Goal: Task Accomplishment & Management: Manage account settings

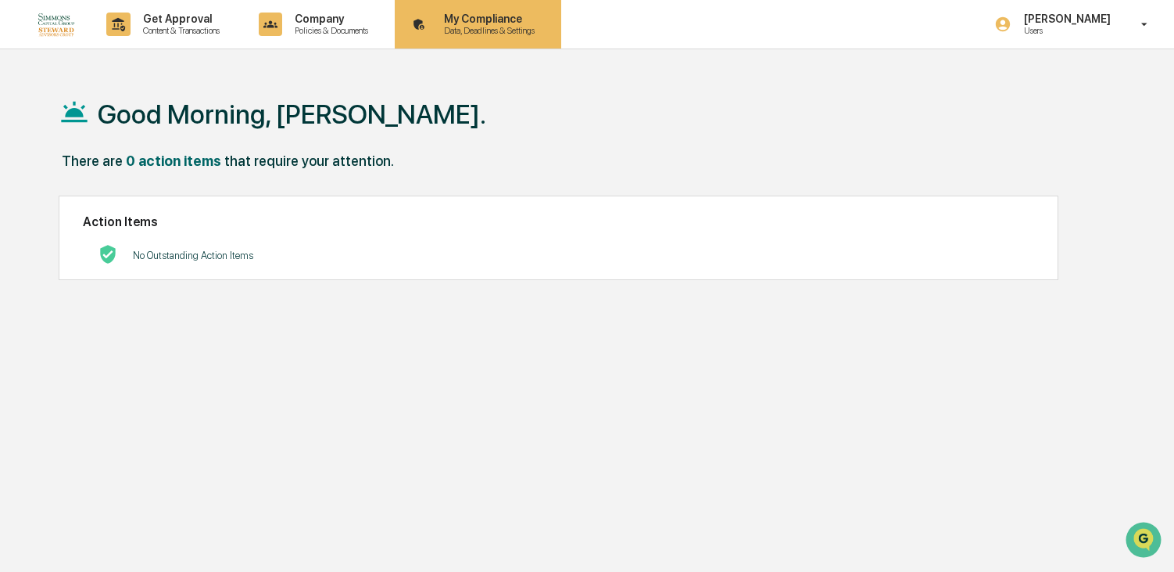
click at [468, 25] on p "Data, Deadlines & Settings" at bounding box center [487, 30] width 111 height 11
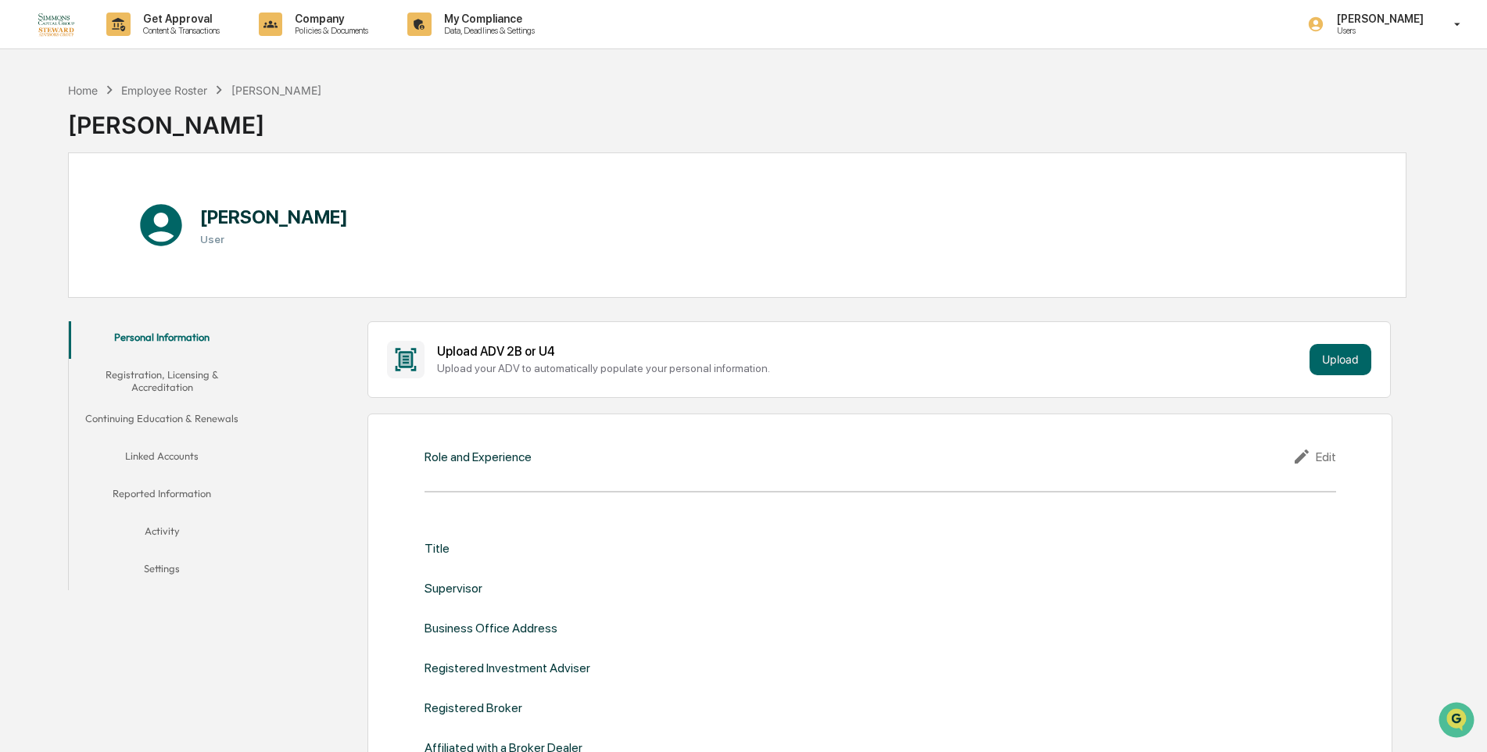
click at [156, 461] on button "Linked Accounts" at bounding box center [162, 459] width 187 height 38
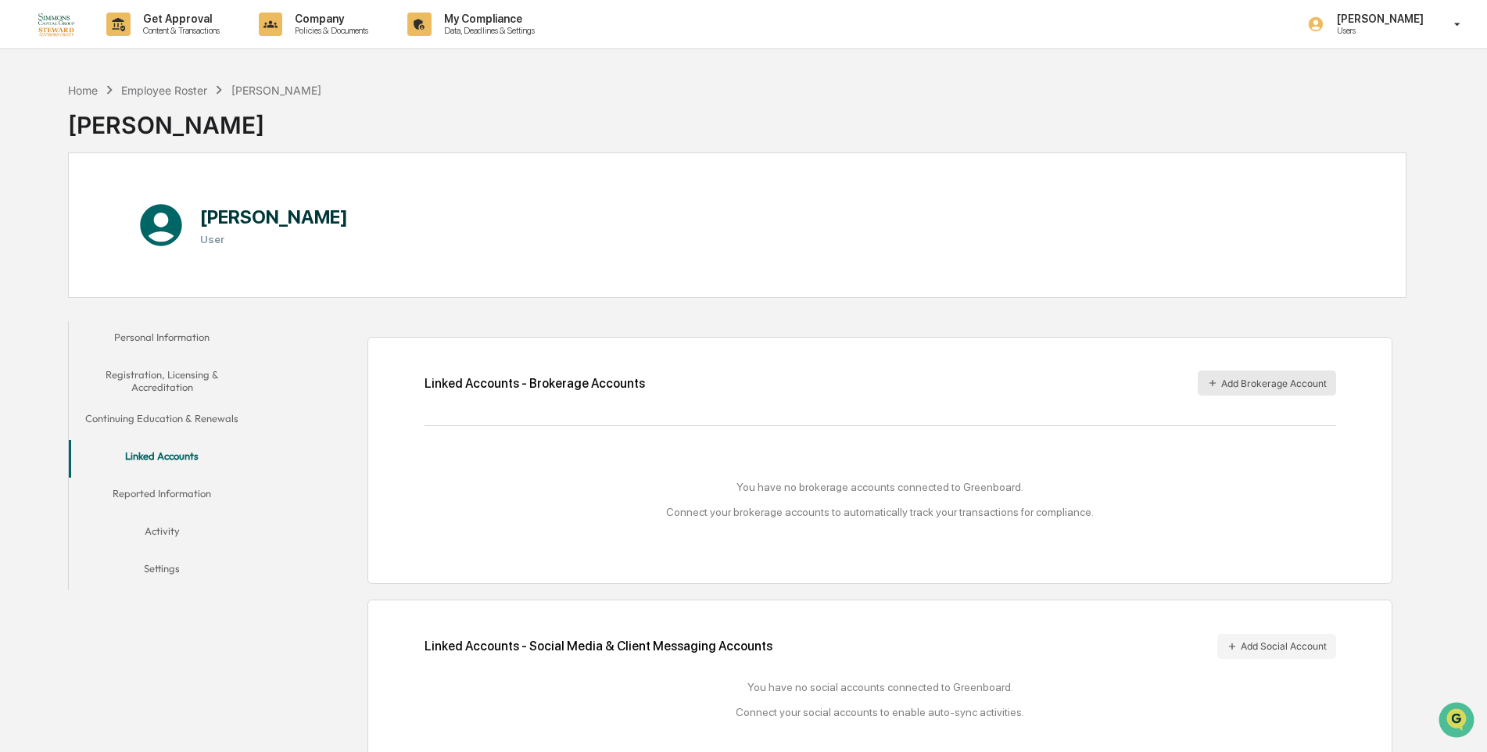
click at [1174, 382] on button "Add Brokerage Account" at bounding box center [1267, 383] width 138 height 25
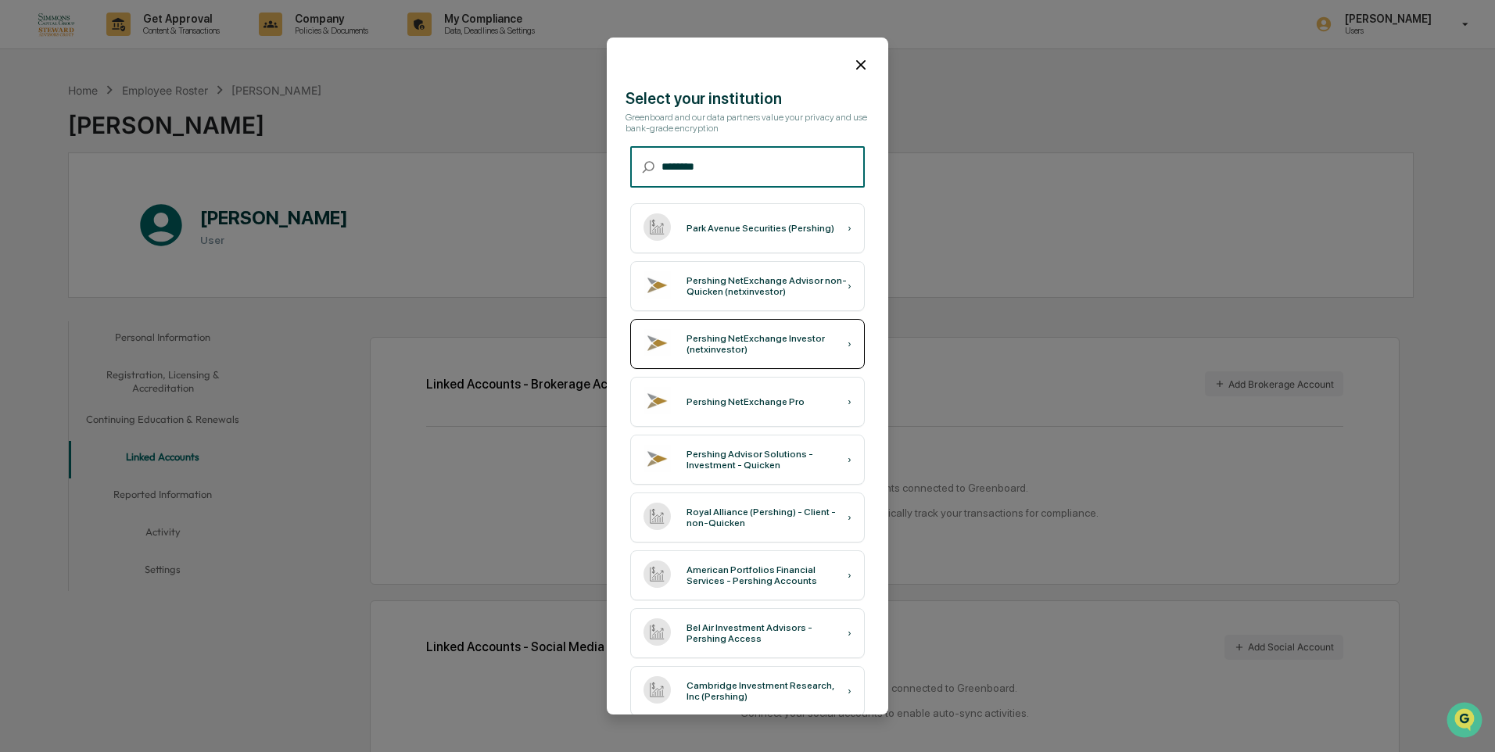
type input "********"
click at [794, 340] on div "Pershing NetExchange Investor (netxinvestor)" at bounding box center [766, 344] width 161 height 22
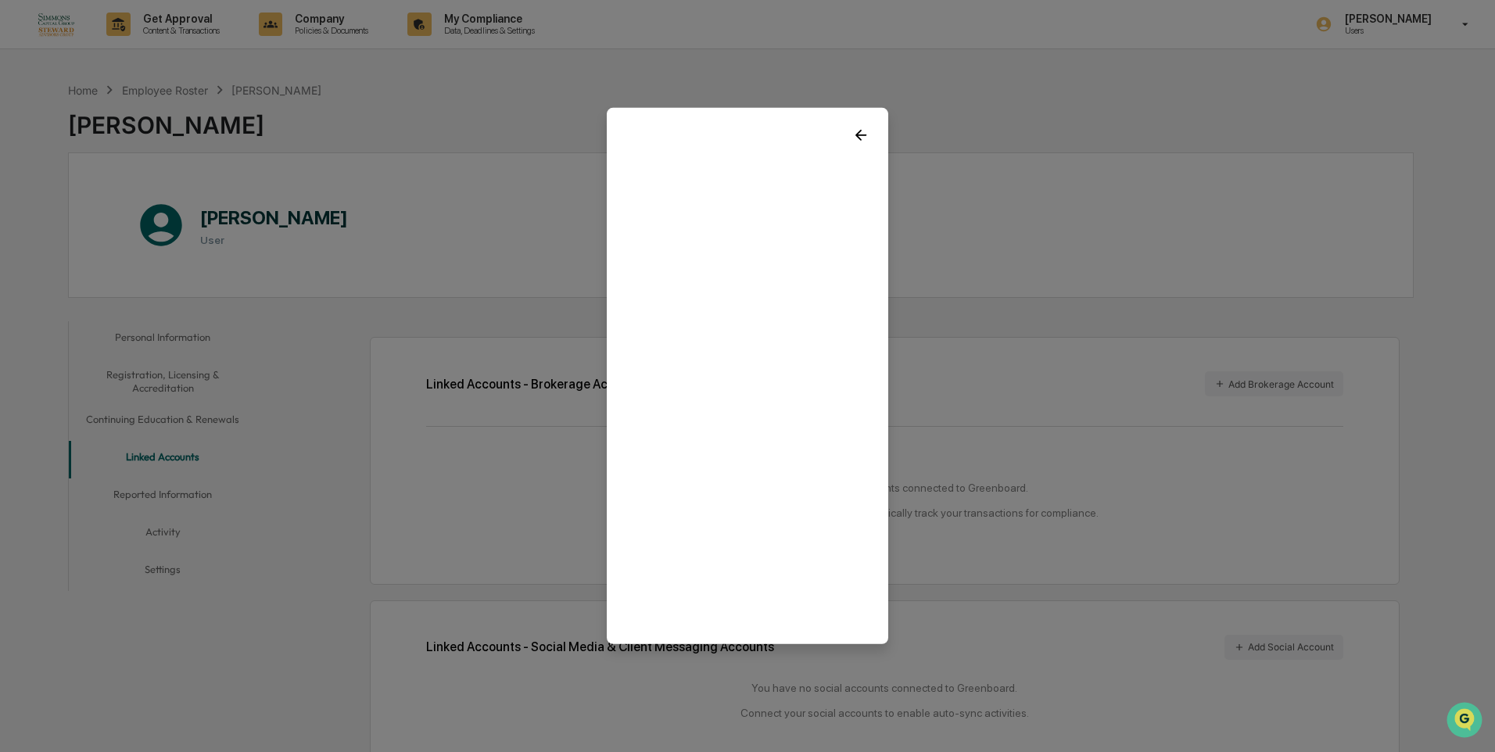
click at [855, 131] on icon at bounding box center [860, 135] width 11 height 11
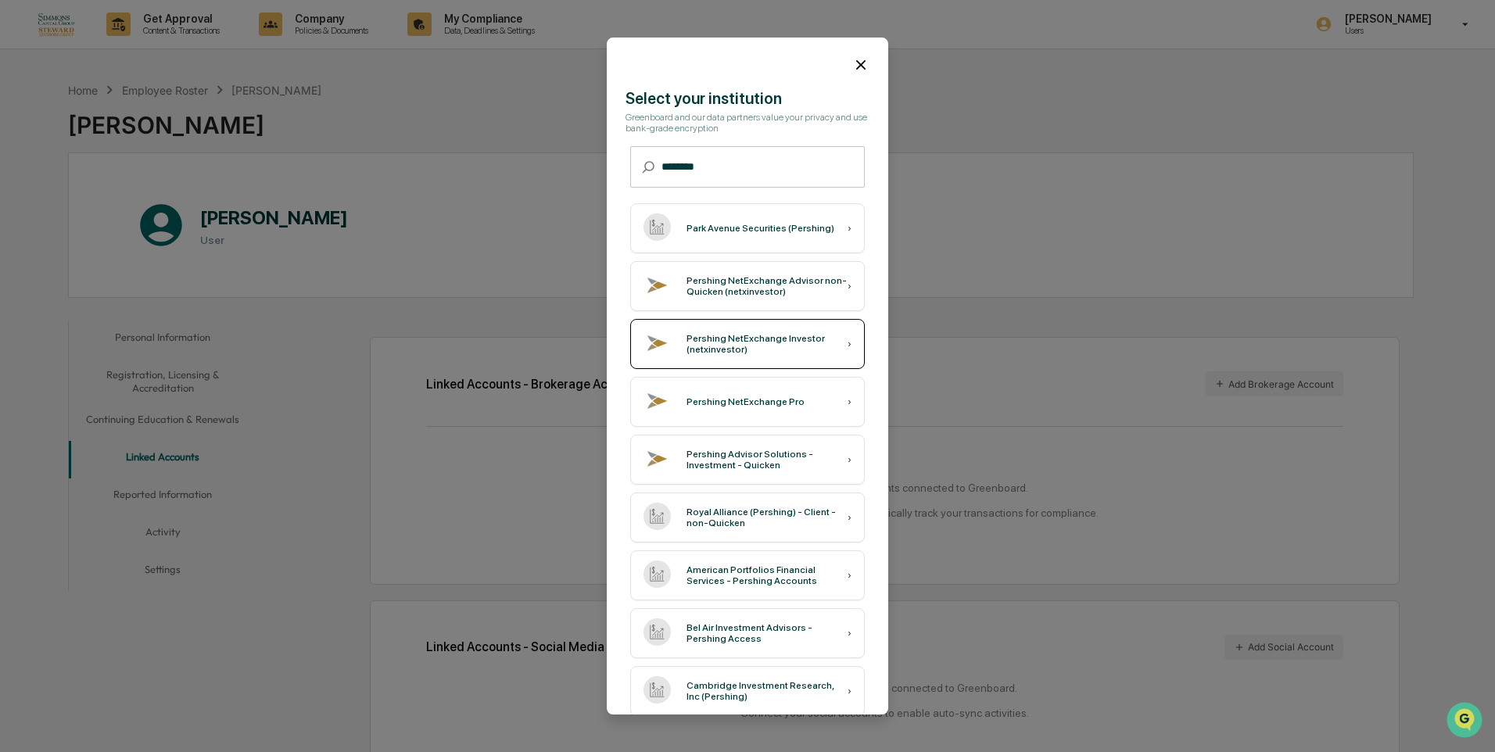
click at [704, 353] on div "Pershing NetExchange Investor (netxinvestor)" at bounding box center [766, 344] width 161 height 22
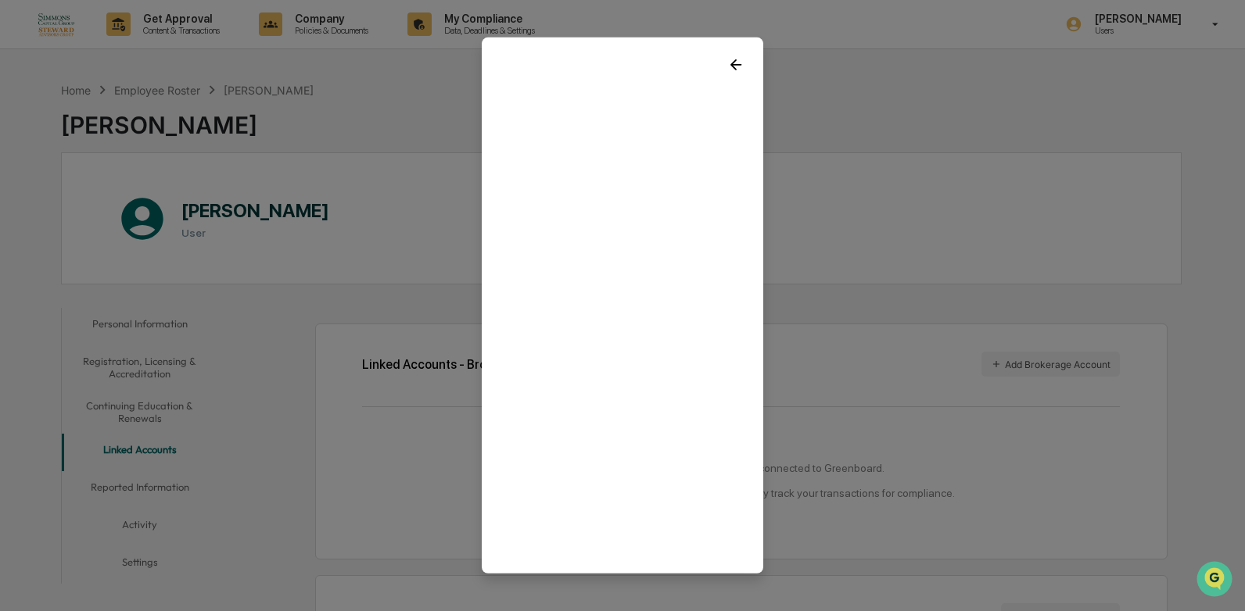
drag, startPoint x: 687, startPoint y: 54, endPoint x: 604, endPoint y: 55, distance: 82.9
click at [604, 55] on div at bounding box center [622, 59] width 281 height 42
click at [730, 59] on icon at bounding box center [735, 64] width 11 height 11
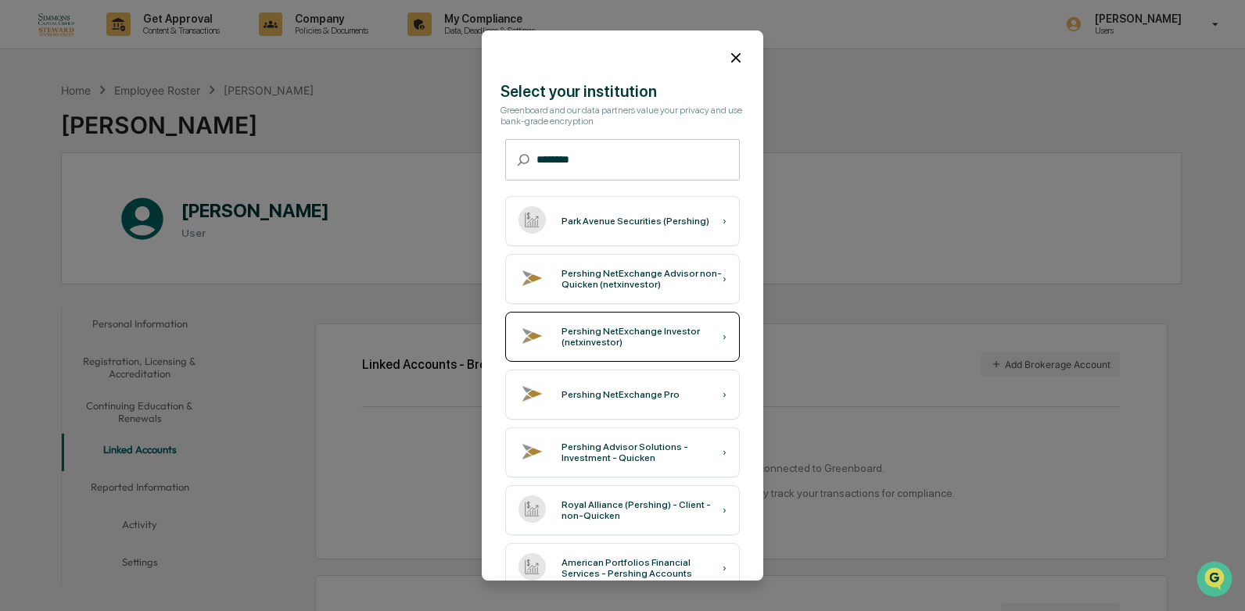
click at [598, 344] on div "Pershing NetExchange Investor (netxinvestor)" at bounding box center [641, 337] width 161 height 22
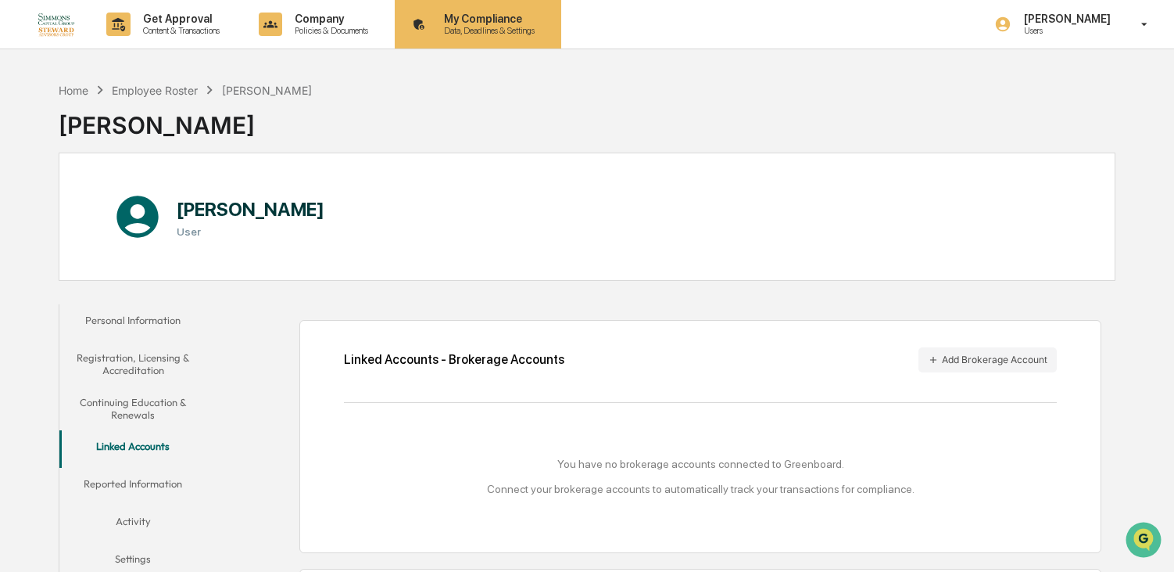
click at [507, 30] on p "Data, Deadlines & Settings" at bounding box center [487, 30] width 111 height 11
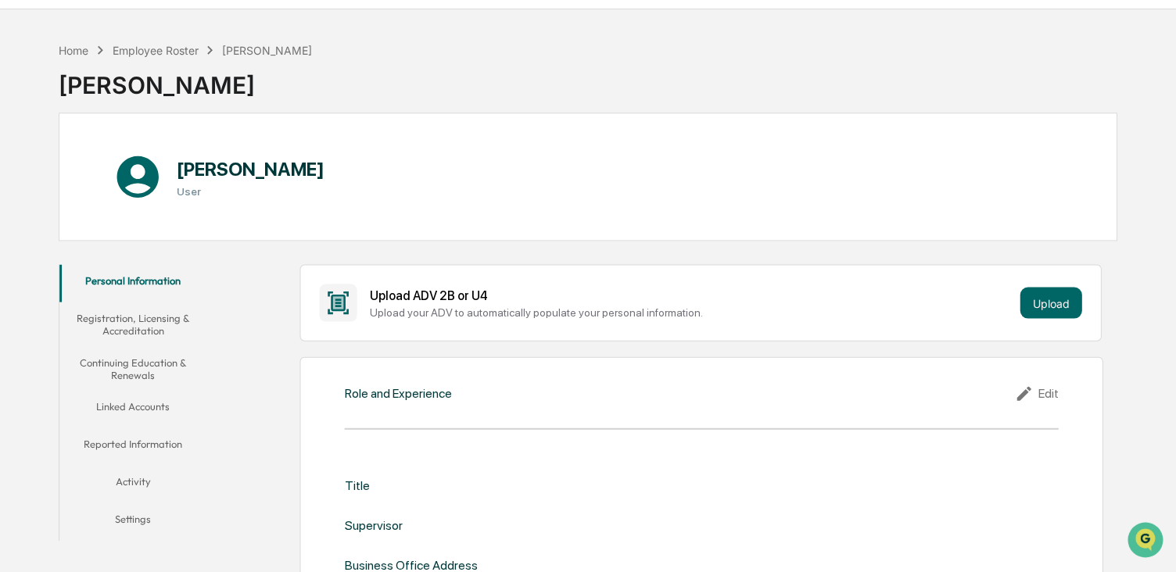
scroll to position [78, 0]
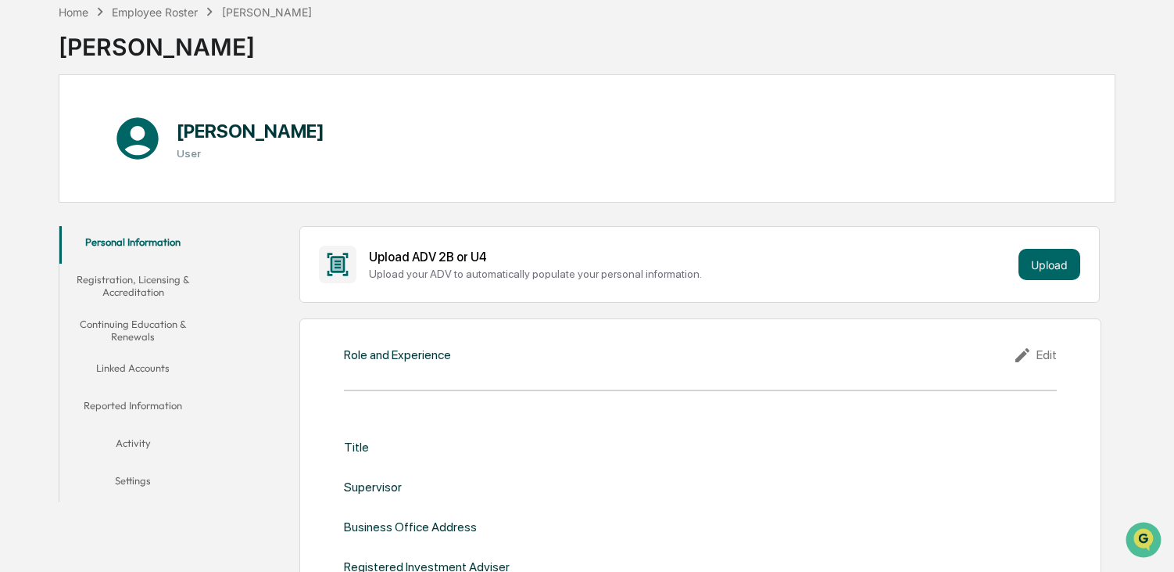
click at [120, 370] on button "Linked Accounts" at bounding box center [132, 371] width 147 height 38
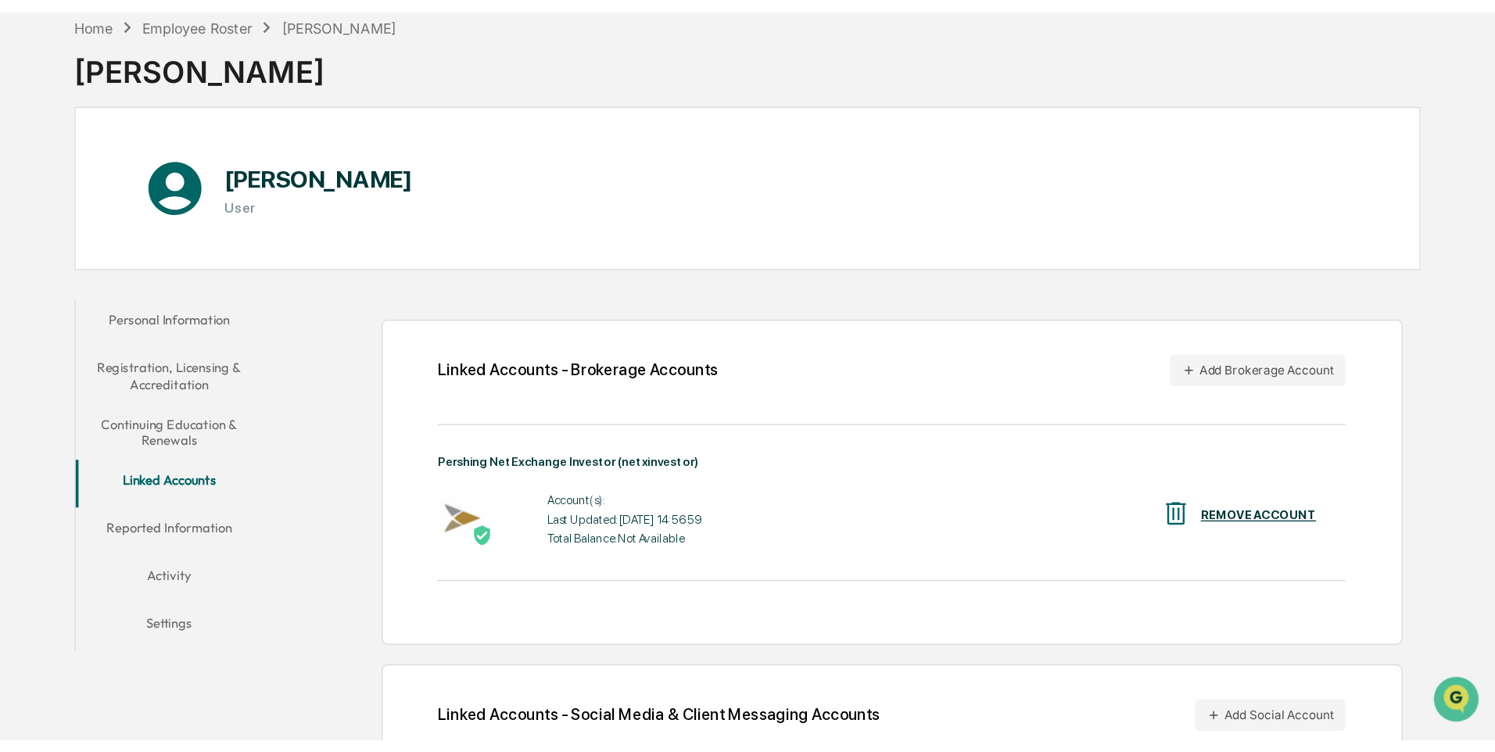
scroll to position [74, 0]
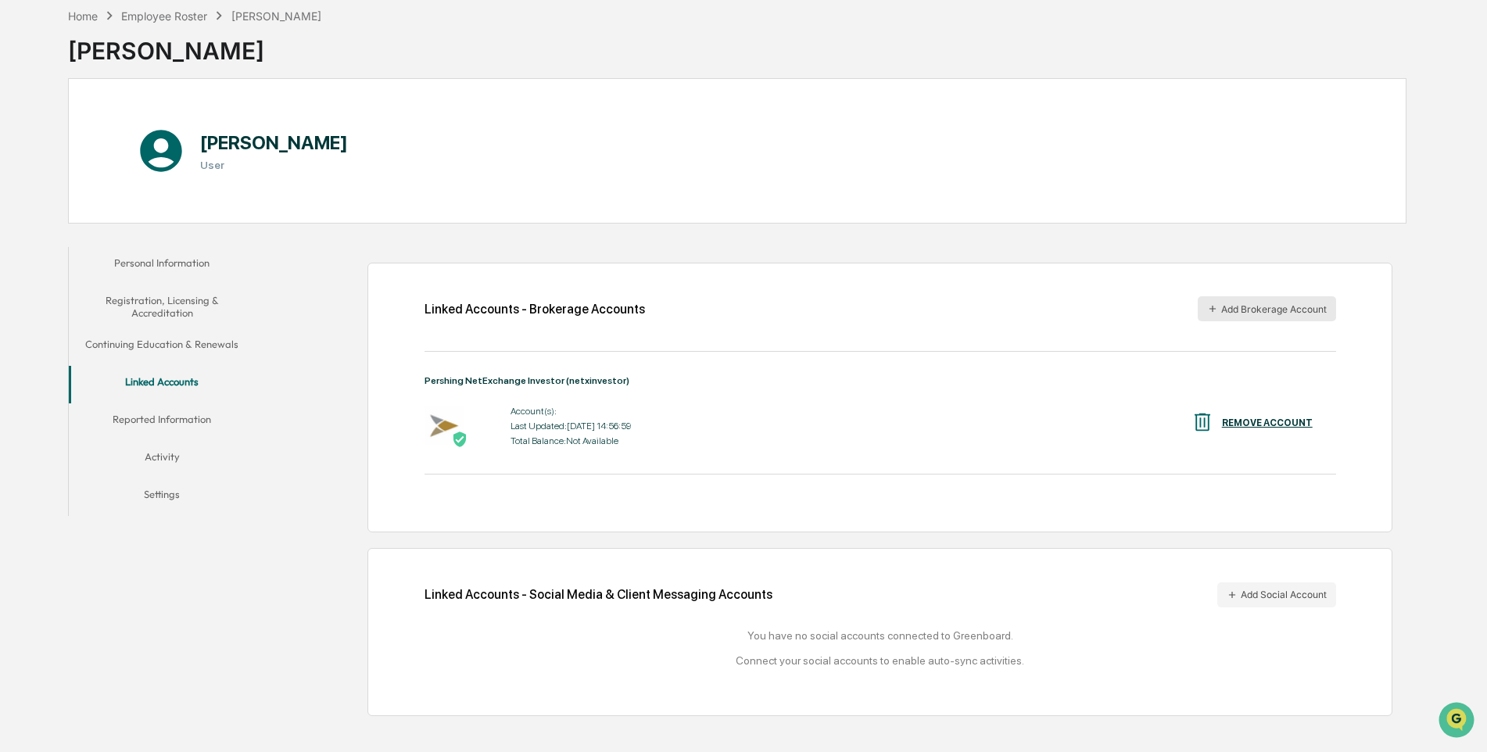
click at [1174, 312] on button "Add Brokerage Account" at bounding box center [1267, 308] width 138 height 25
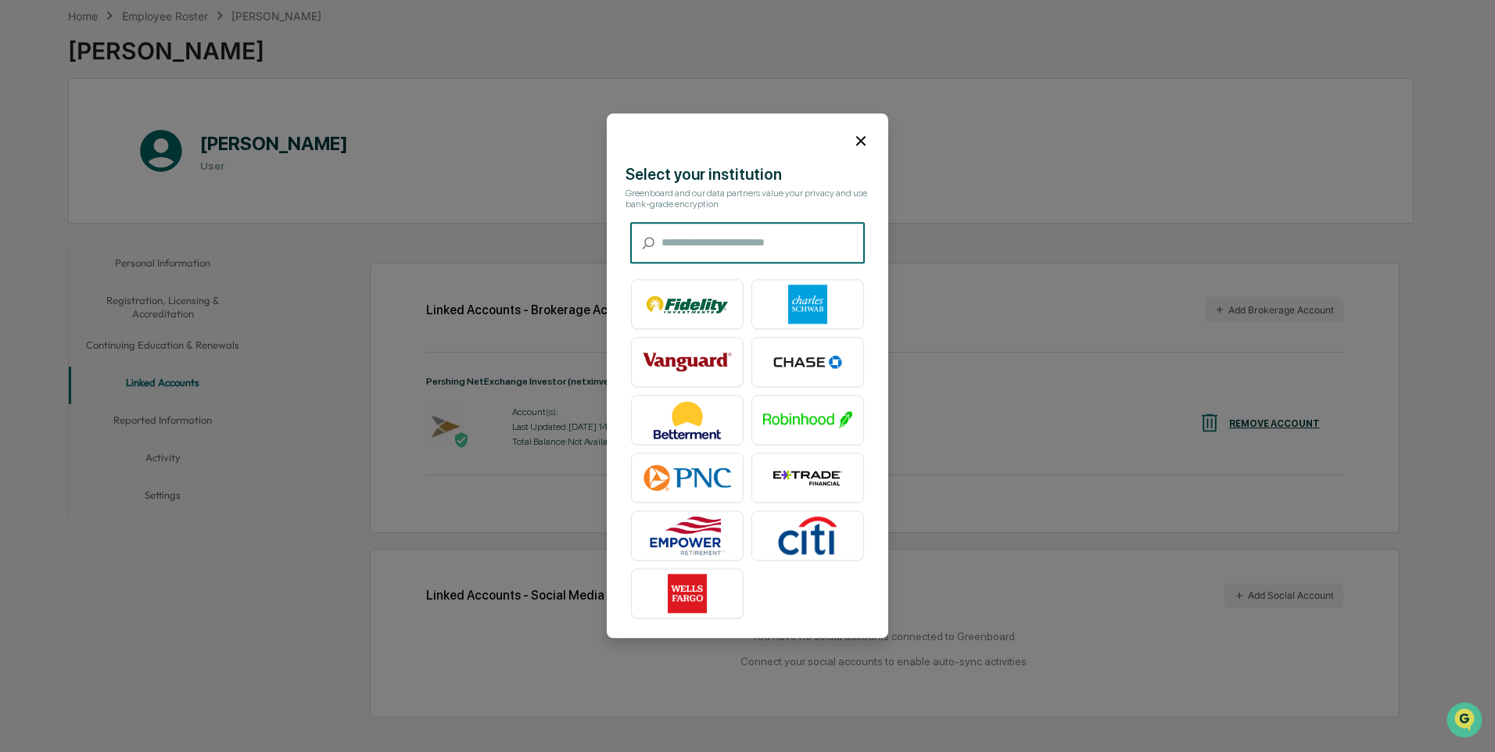
click at [687, 230] on input "text" at bounding box center [762, 243] width 203 height 41
click at [853, 136] on icon at bounding box center [860, 140] width 17 height 17
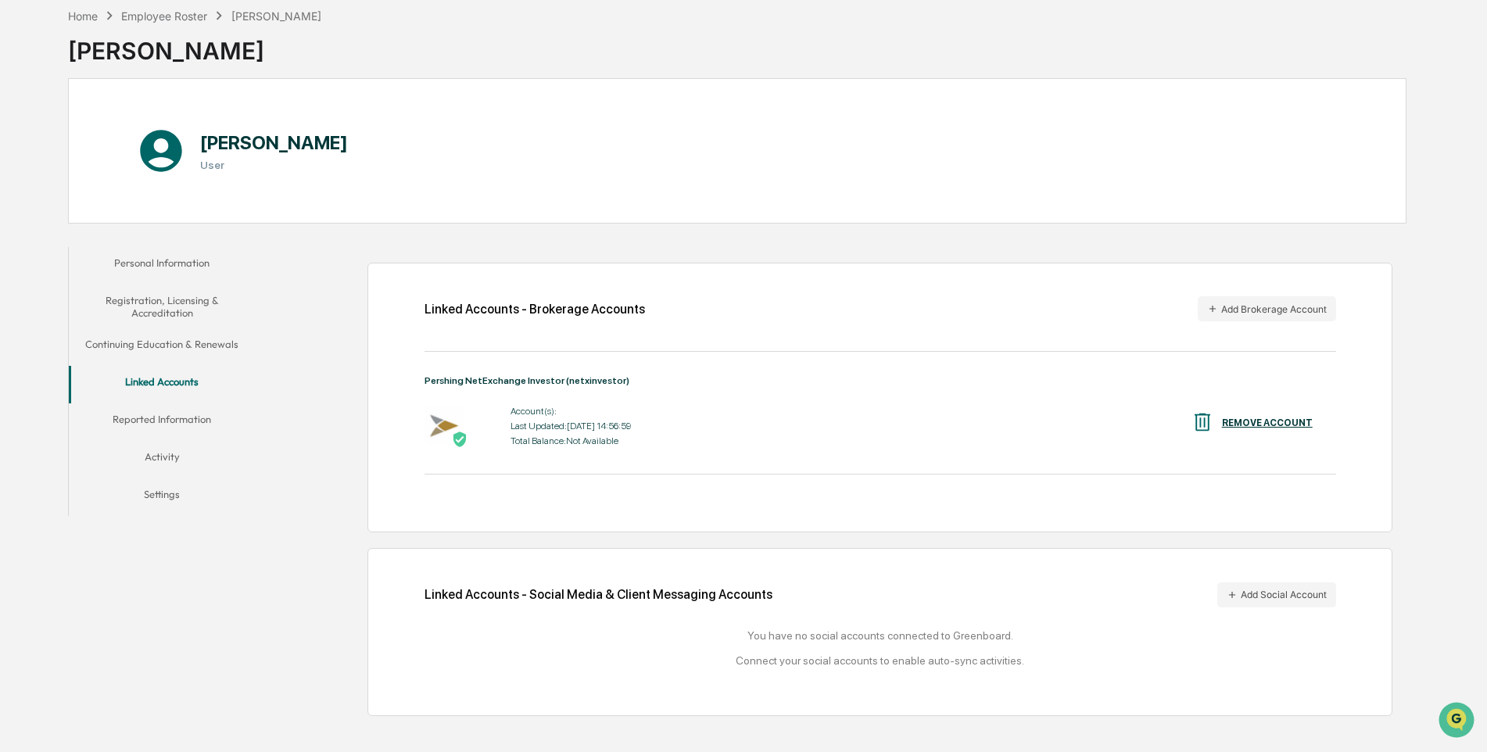
click at [1174, 421] on img at bounding box center [1202, 421] width 23 height 23
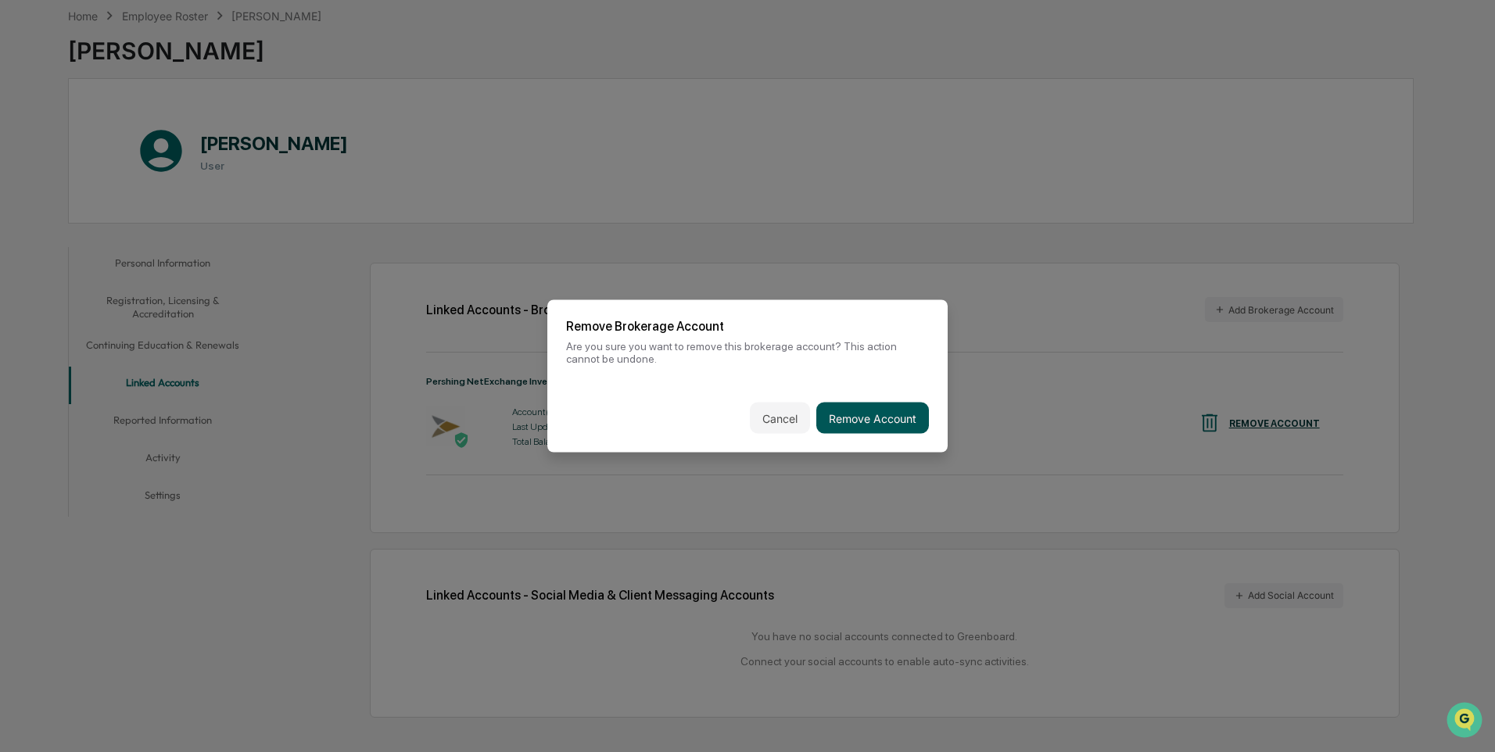
click at [860, 424] on button "Remove Account" at bounding box center [872, 418] width 113 height 31
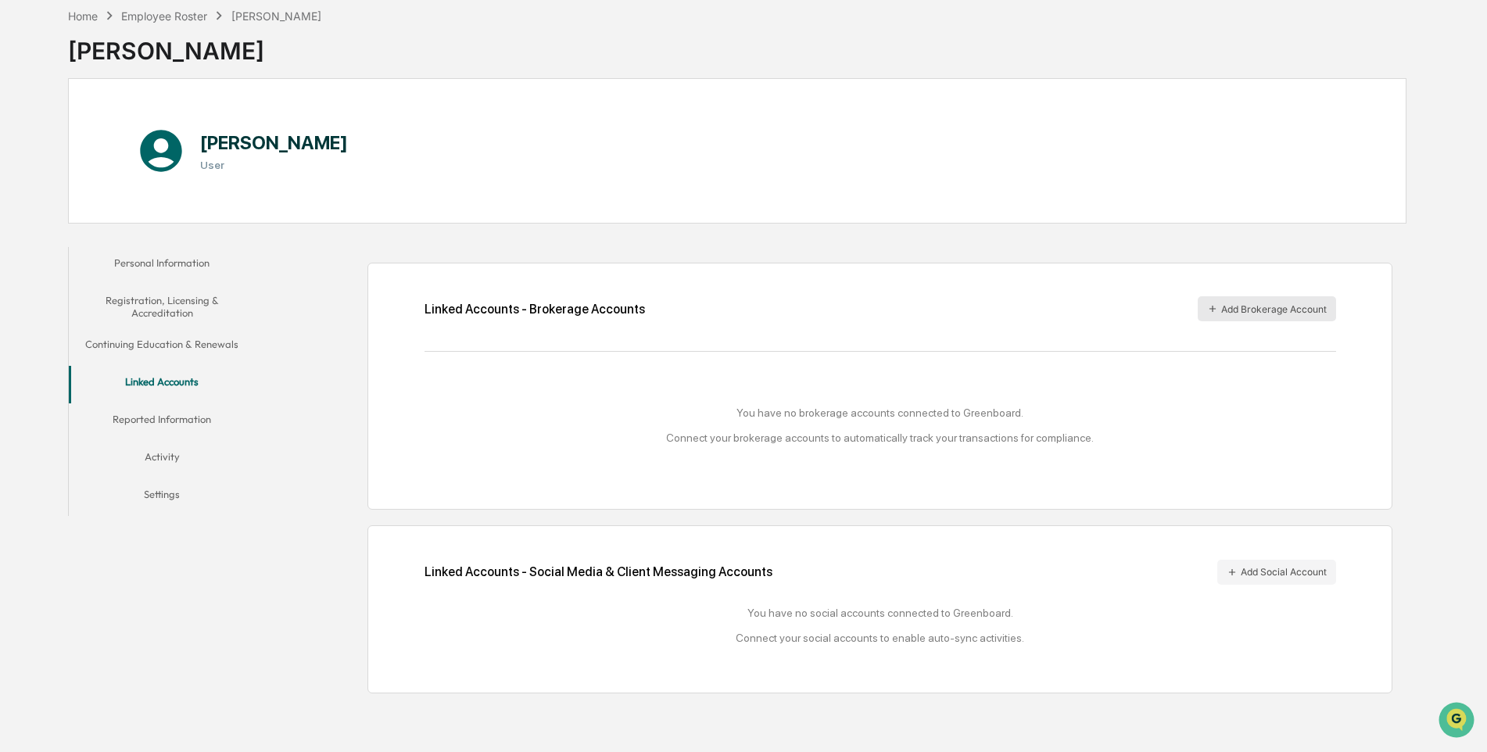
click at [1174, 304] on button "Add Brokerage Account" at bounding box center [1267, 308] width 138 height 25
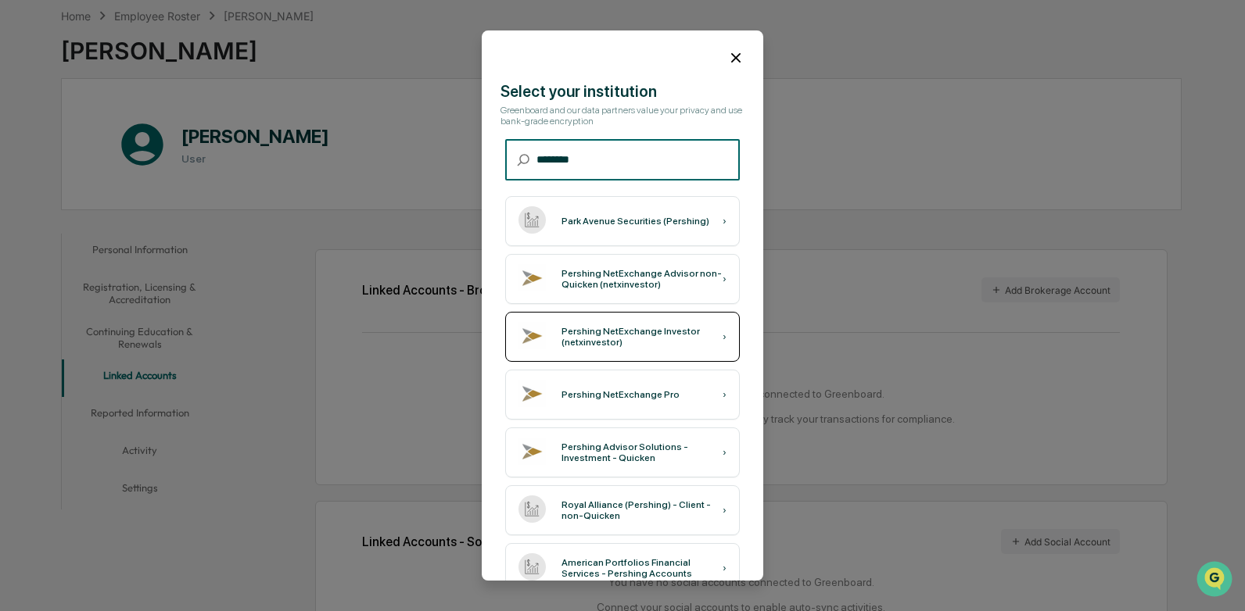
type input "********"
click at [592, 340] on div "Pershing NetExchange Investor (netxinvestor)" at bounding box center [641, 337] width 161 height 22
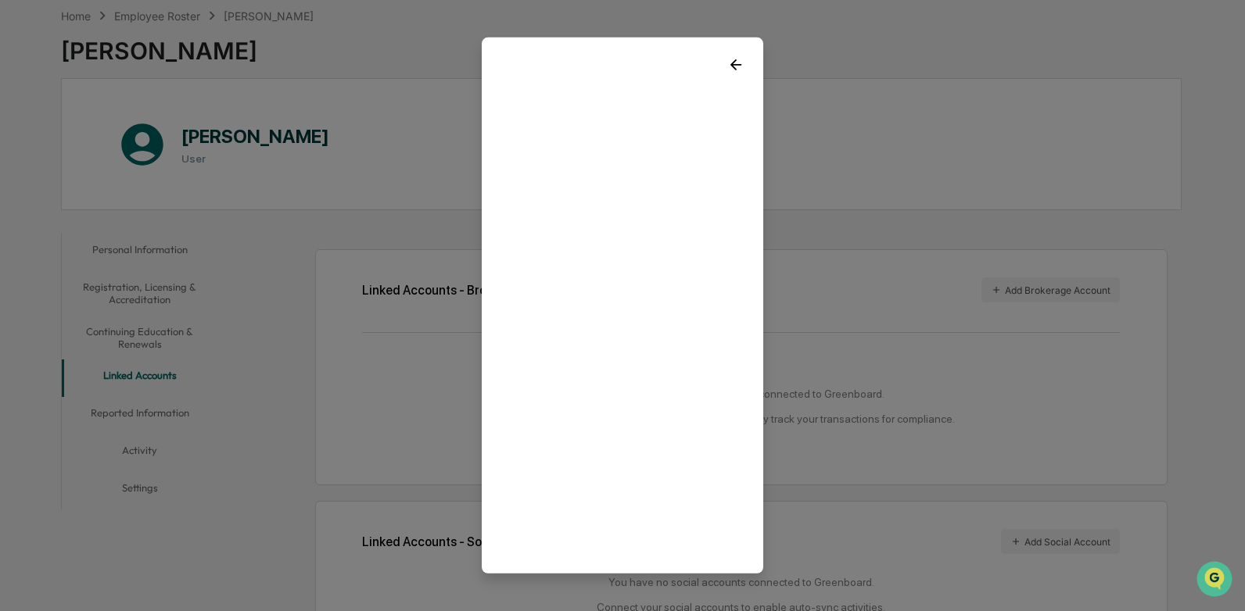
click at [727, 59] on icon at bounding box center [735, 64] width 17 height 17
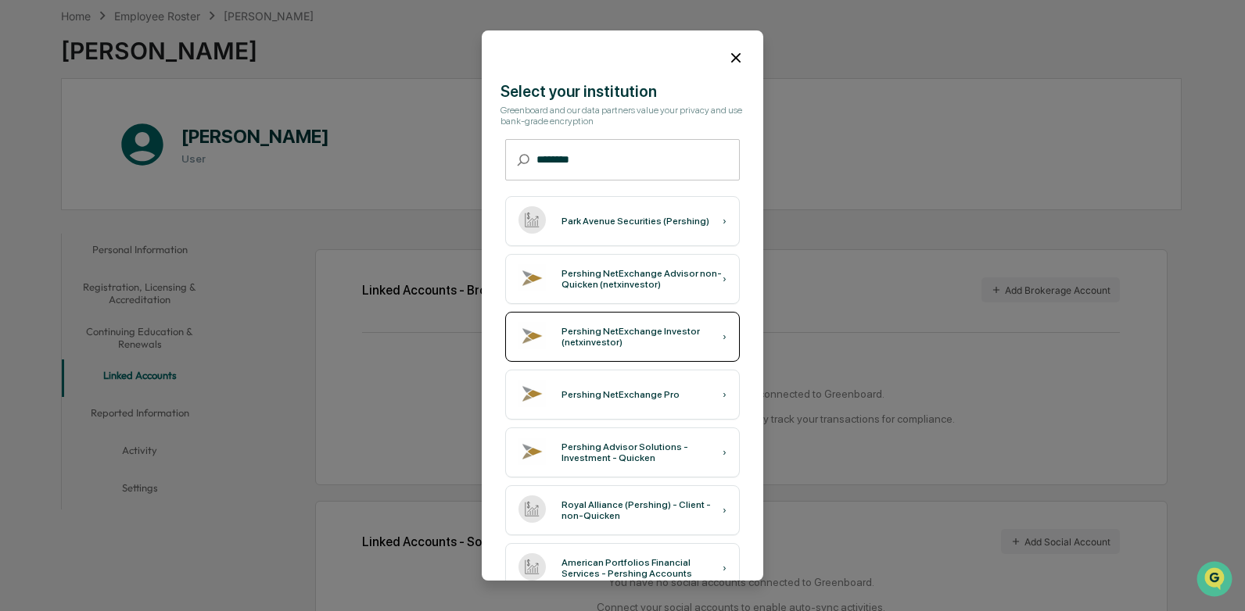
click at [604, 345] on div "Pershing NetExchange Investor (netxinvestor)" at bounding box center [641, 337] width 161 height 22
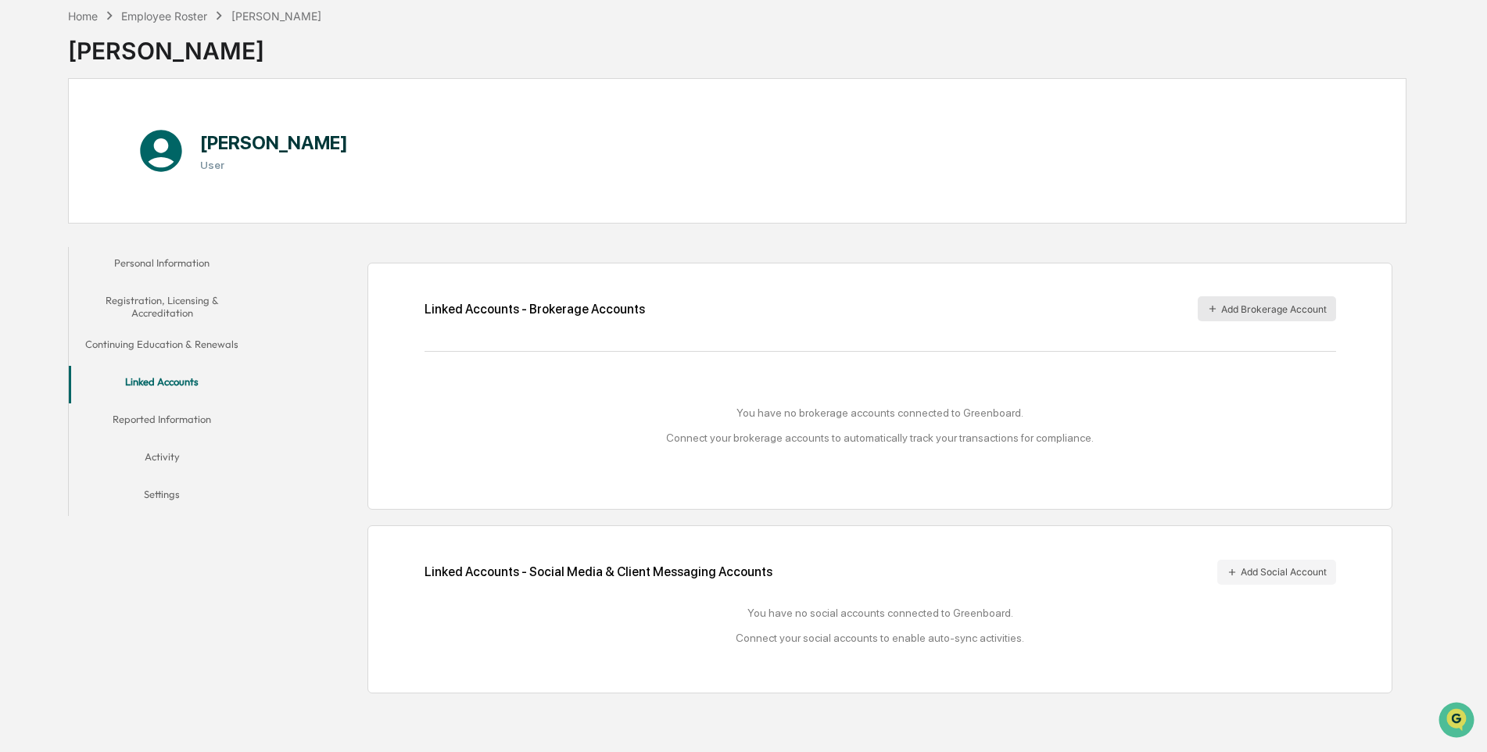
click at [1174, 310] on button "Add Brokerage Account" at bounding box center [1267, 308] width 138 height 25
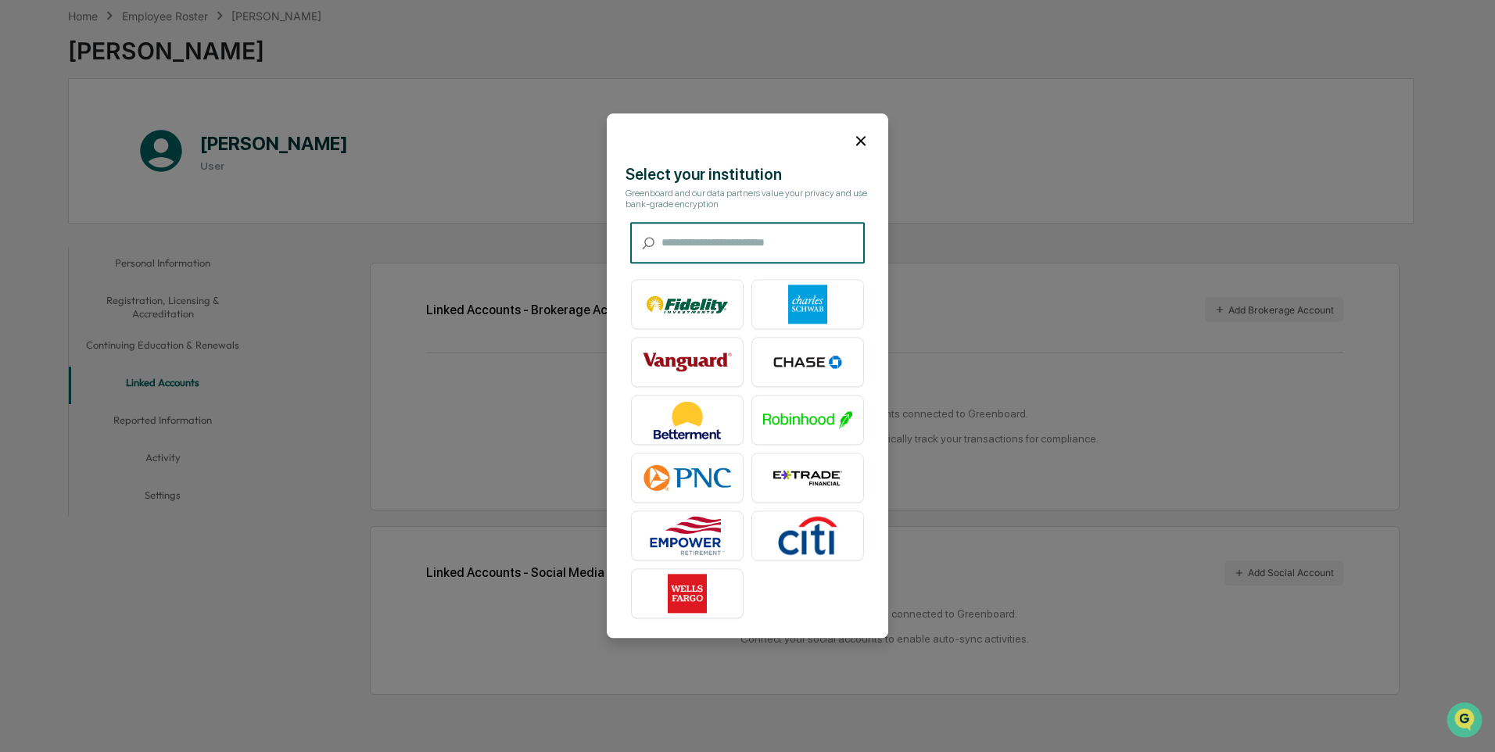
click at [679, 235] on input "text" at bounding box center [762, 243] width 203 height 41
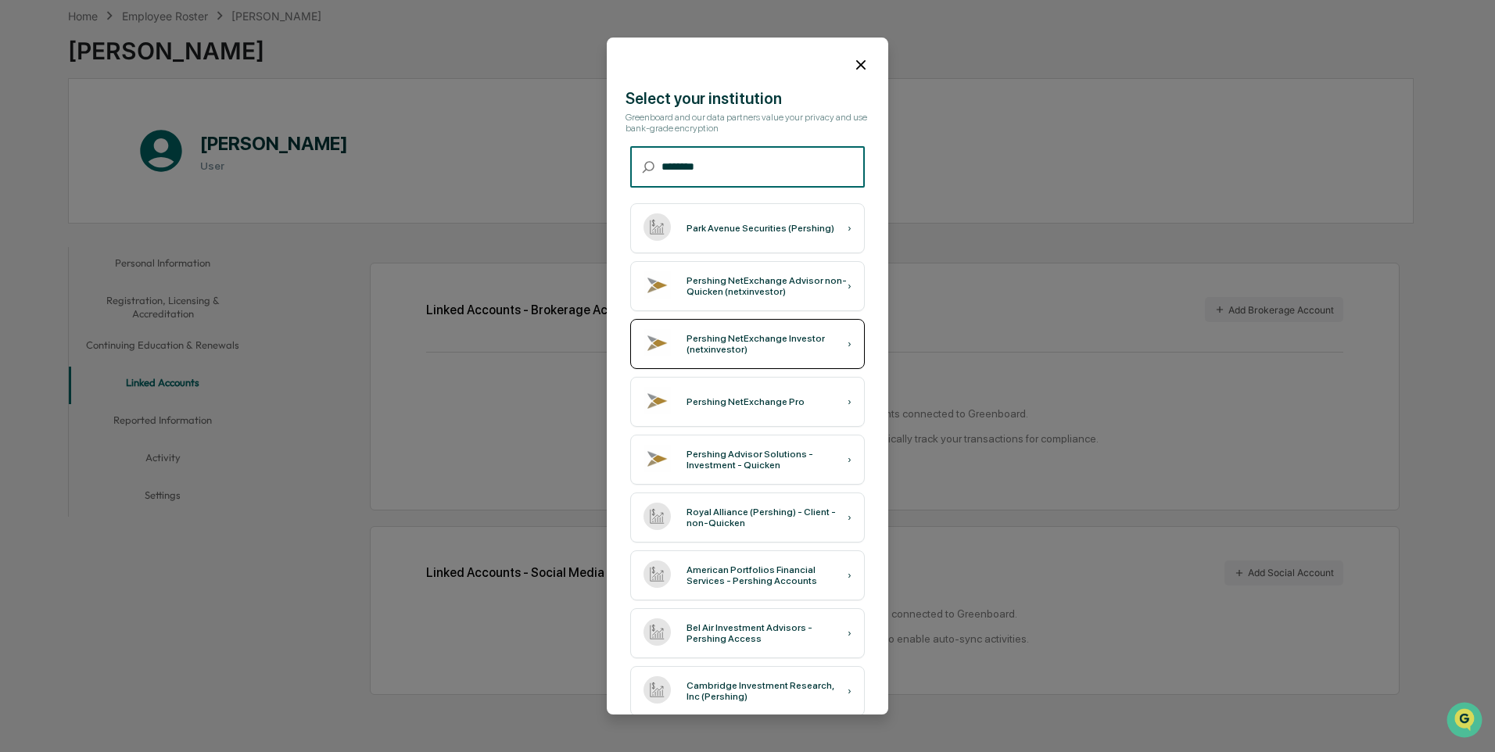
type input "********"
click at [735, 352] on div "Pershing NetExchange Investor (netxinvestor)" at bounding box center [766, 344] width 161 height 22
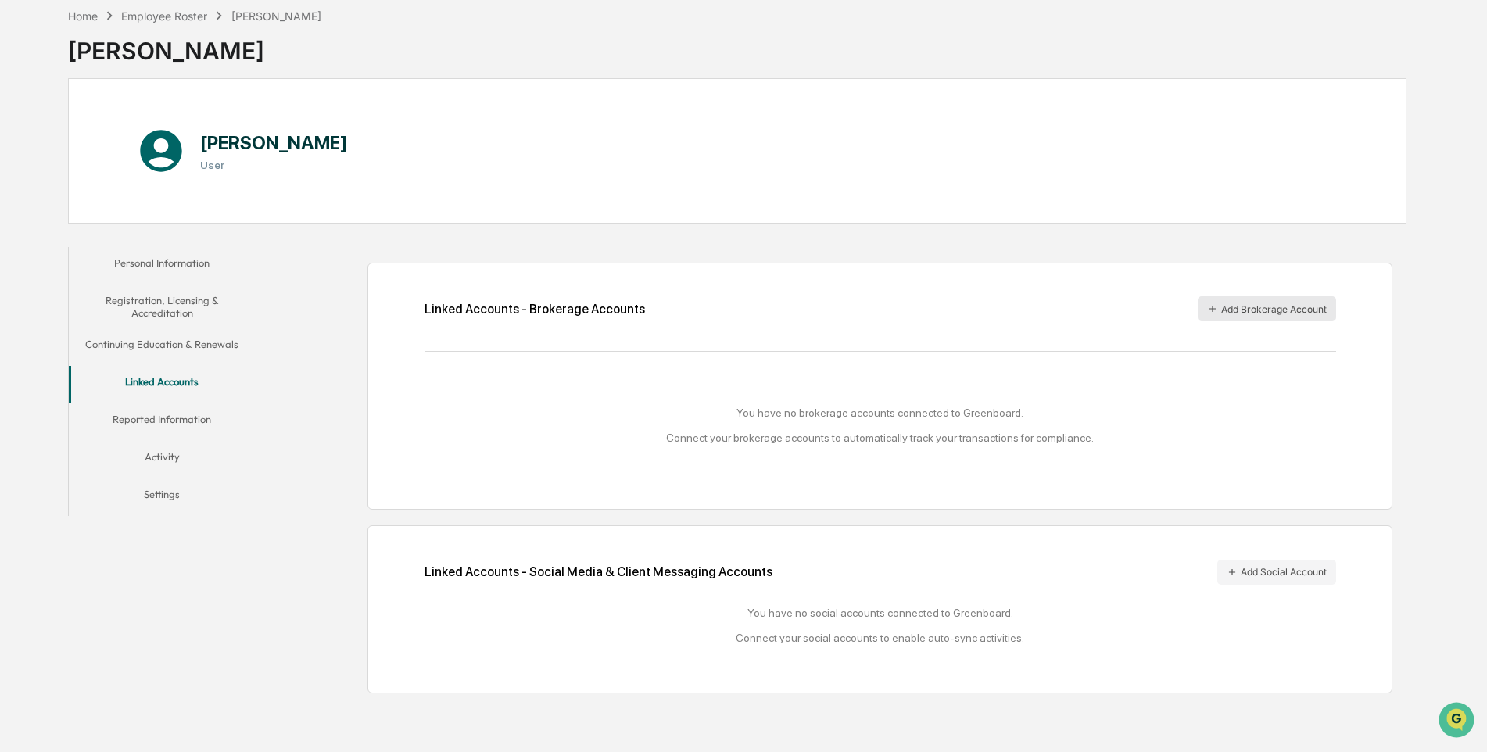
click at [1174, 312] on button "Add Brokerage Account" at bounding box center [1267, 308] width 138 height 25
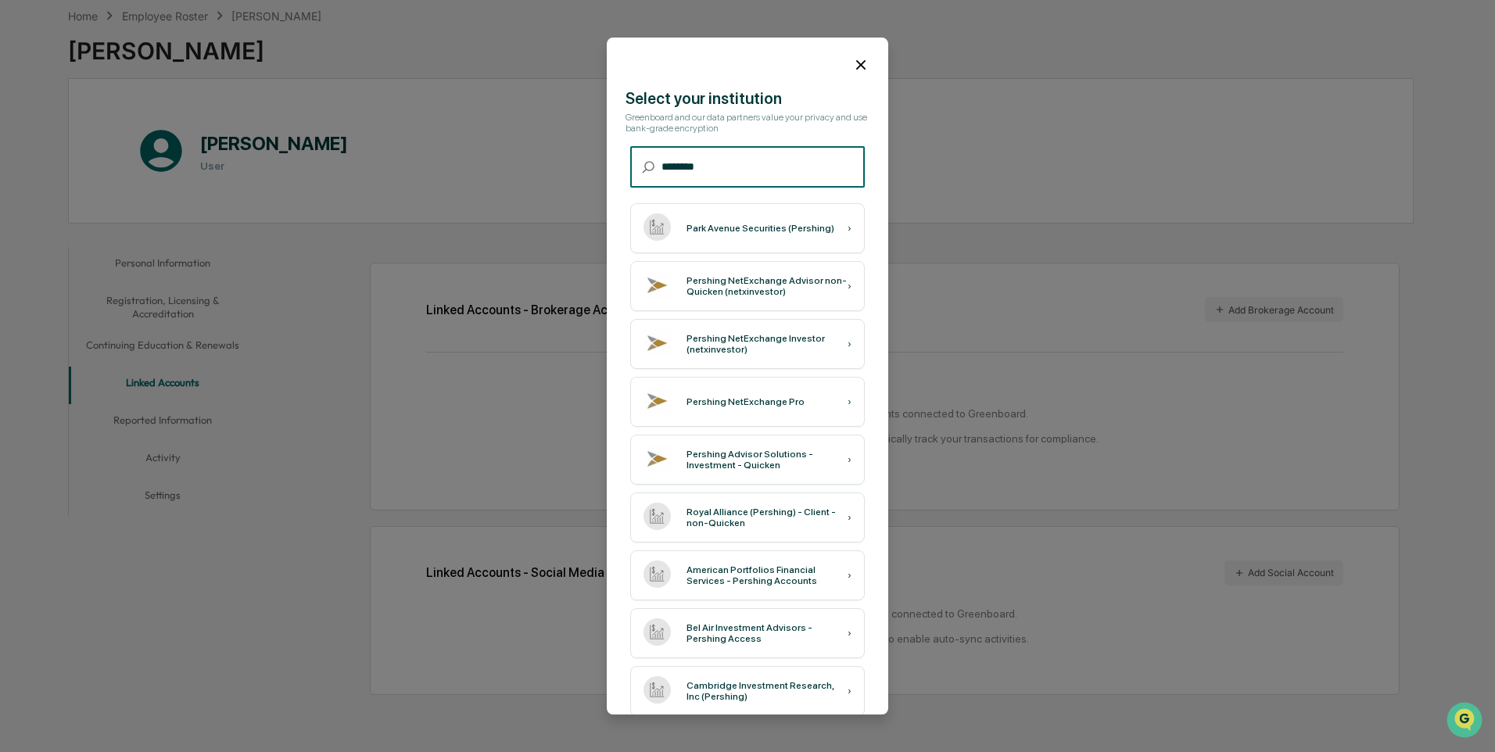
type input "********"
click at [852, 64] on icon at bounding box center [860, 64] width 17 height 17
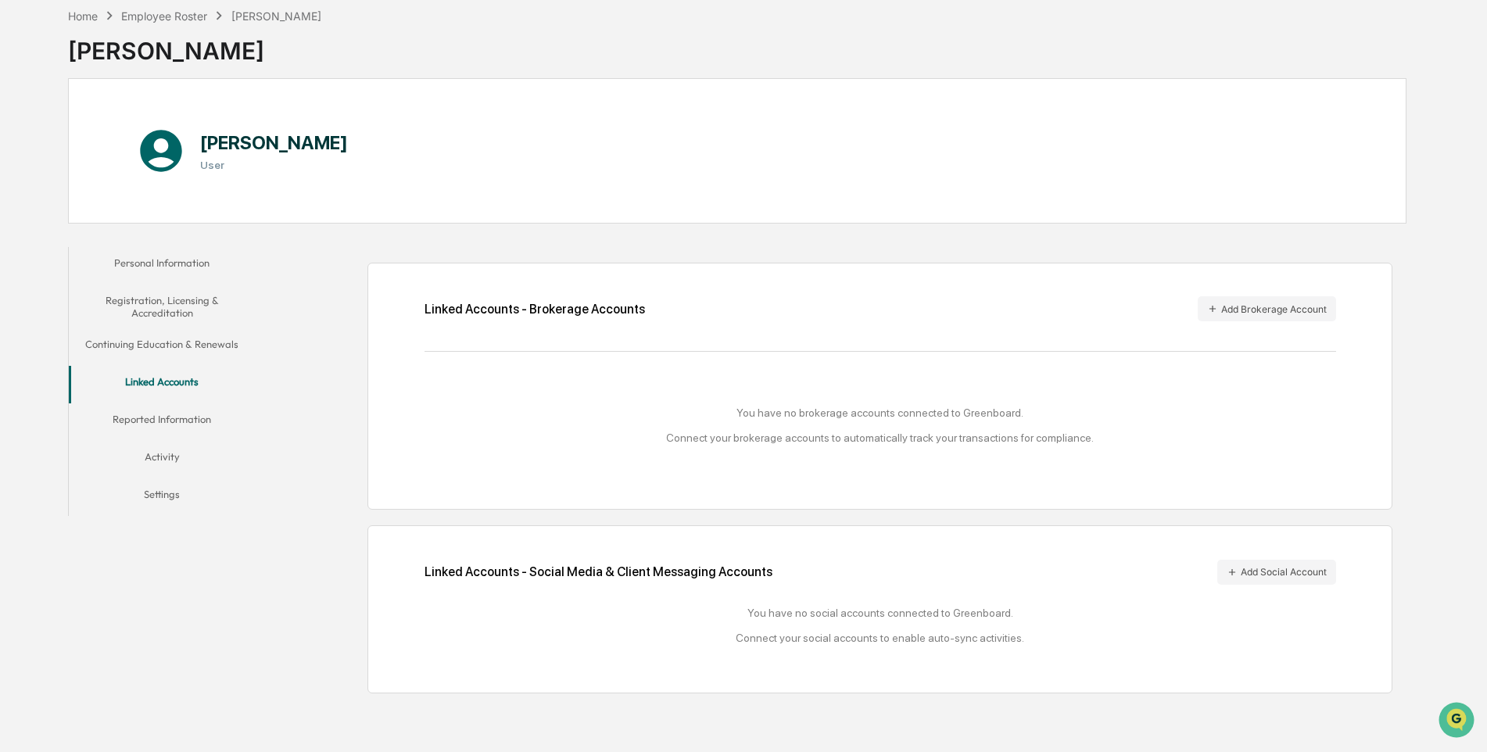
click at [157, 260] on button "Personal Information" at bounding box center [162, 266] width 187 height 38
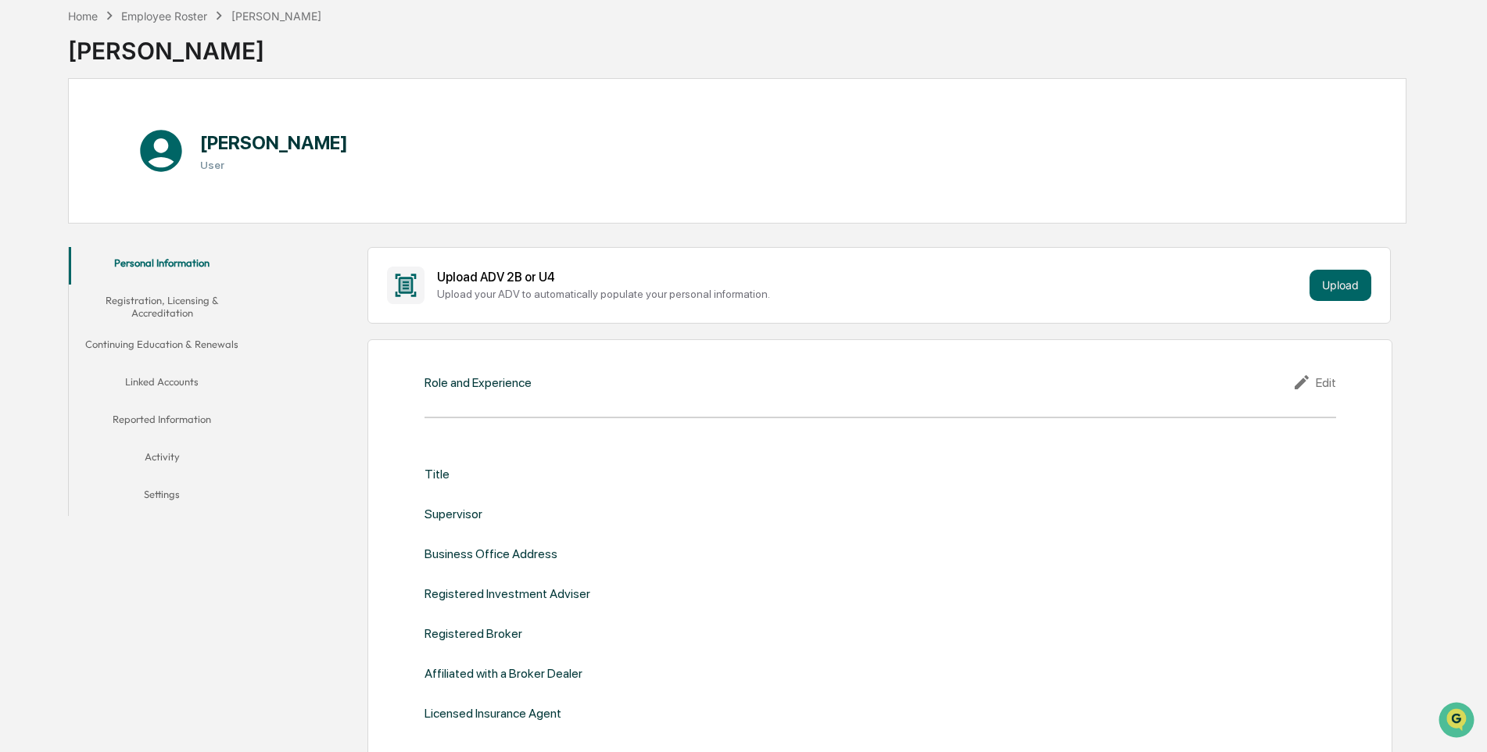
click at [139, 378] on button "Linked Accounts" at bounding box center [162, 385] width 187 height 38
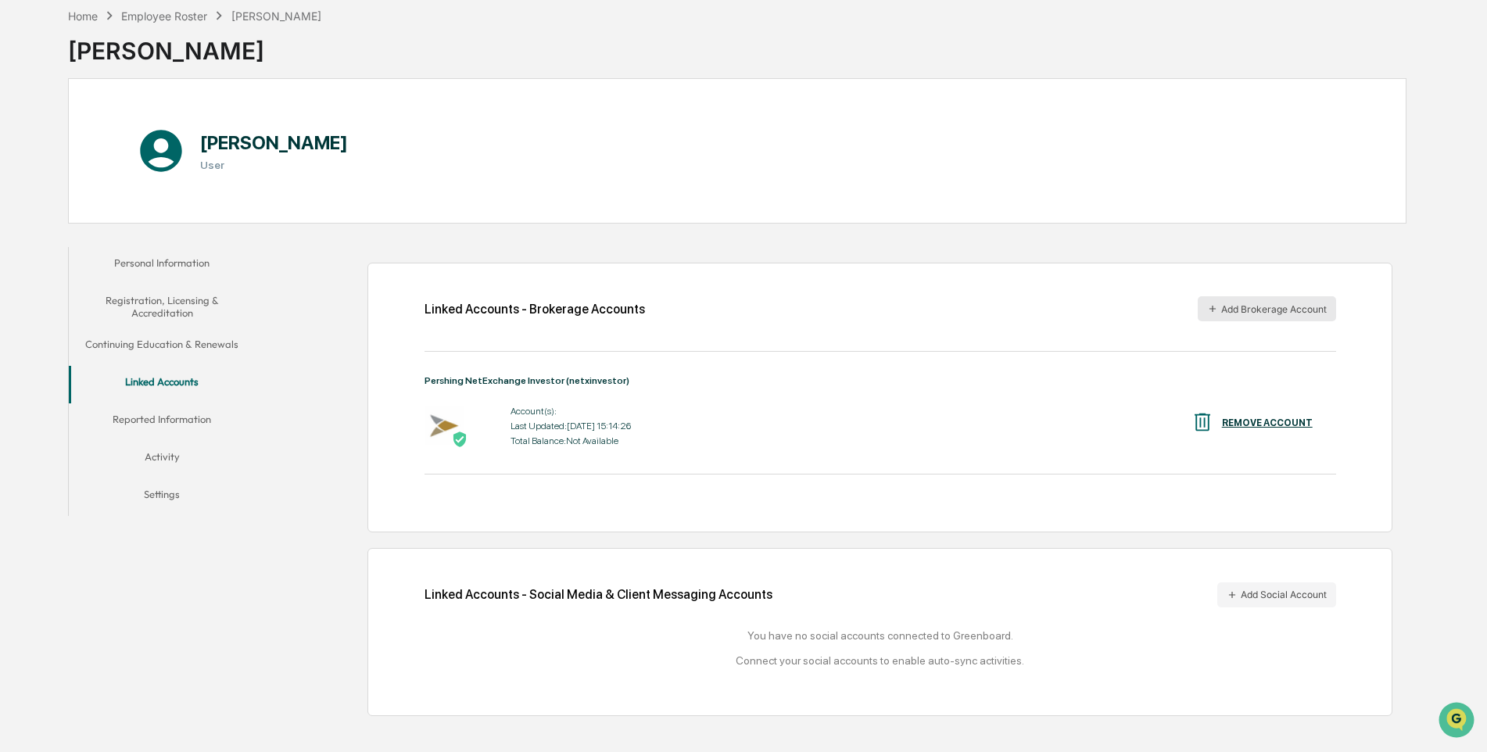
click at [1174, 309] on button "Add Brokerage Account" at bounding box center [1267, 308] width 138 height 25
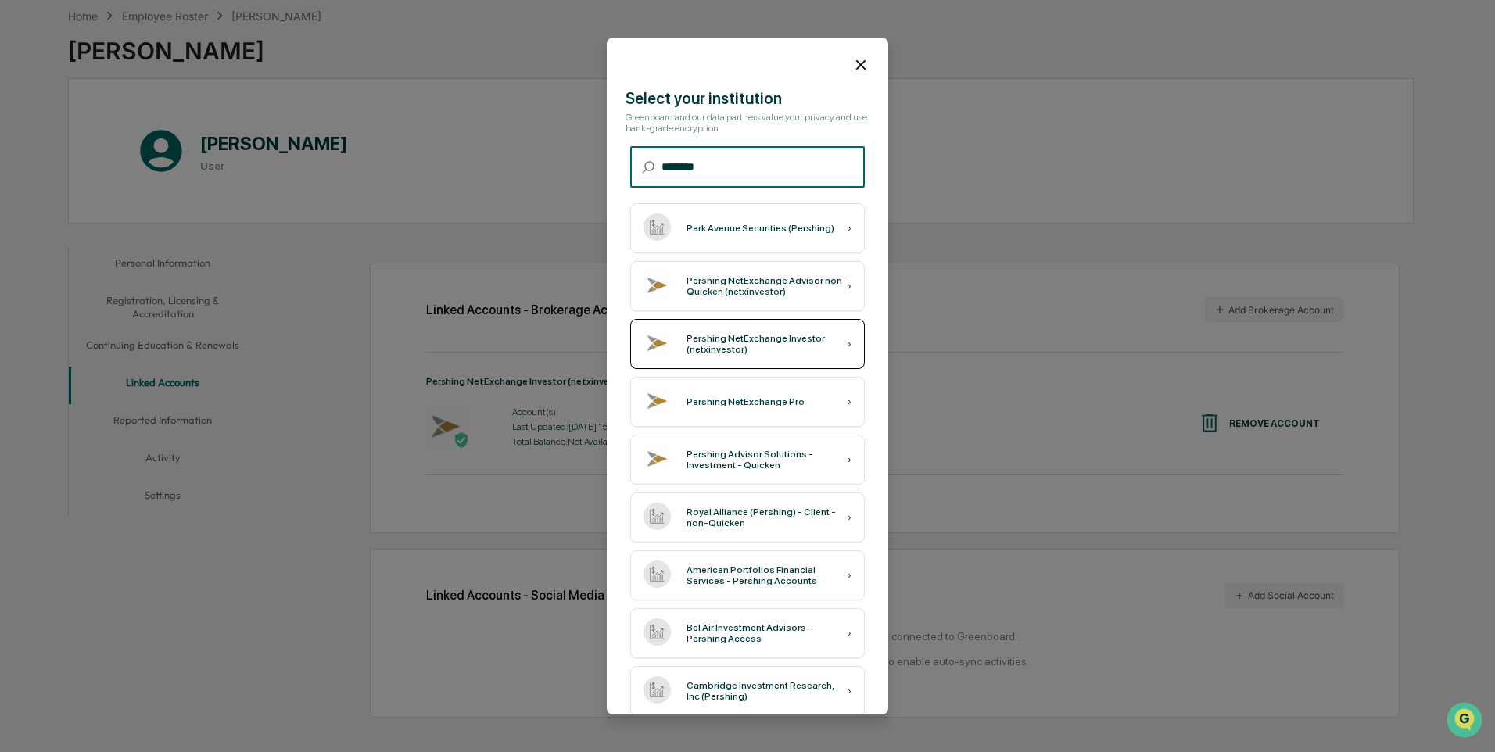
type input "********"
click at [742, 340] on div "Pershing NetExchange Investor (netxinvestor)" at bounding box center [766, 344] width 161 height 22
